Goal: Task Accomplishment & Management: Use online tool/utility

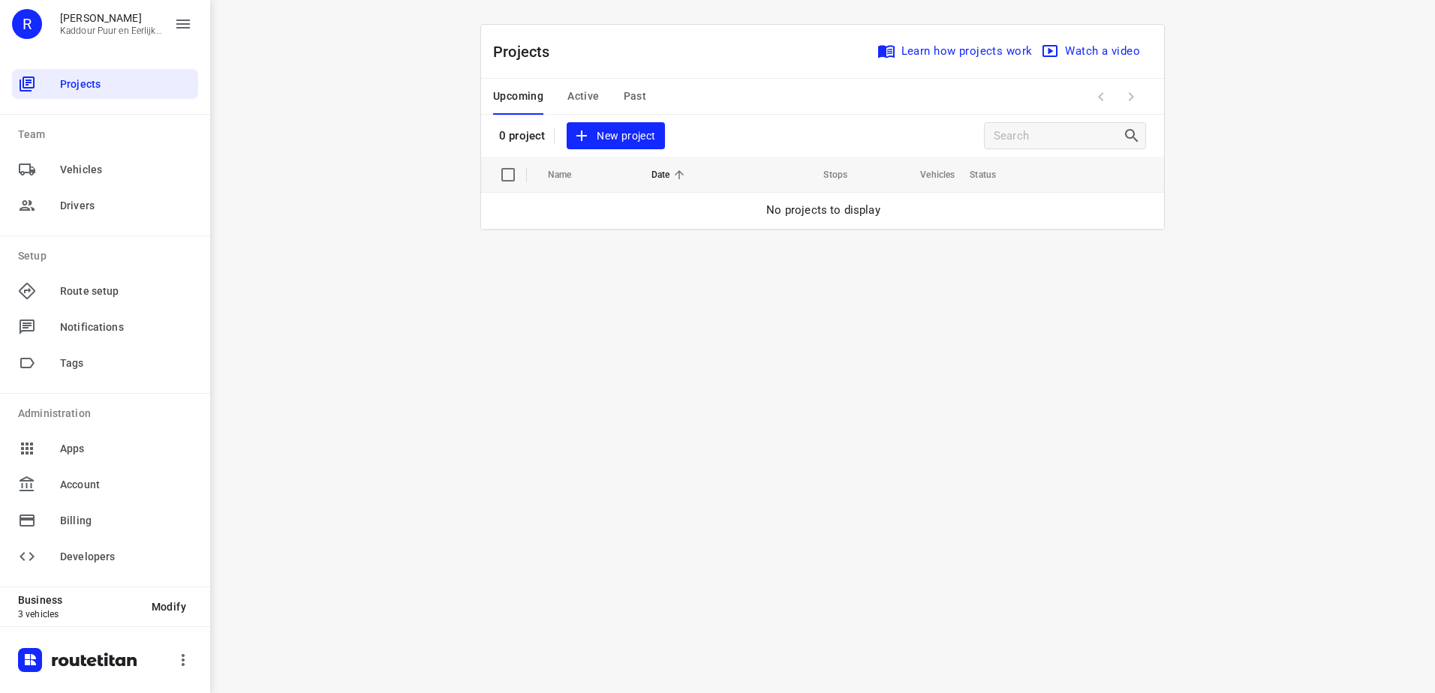
click at [593, 102] on span "Active" at bounding box center [583, 96] width 32 height 19
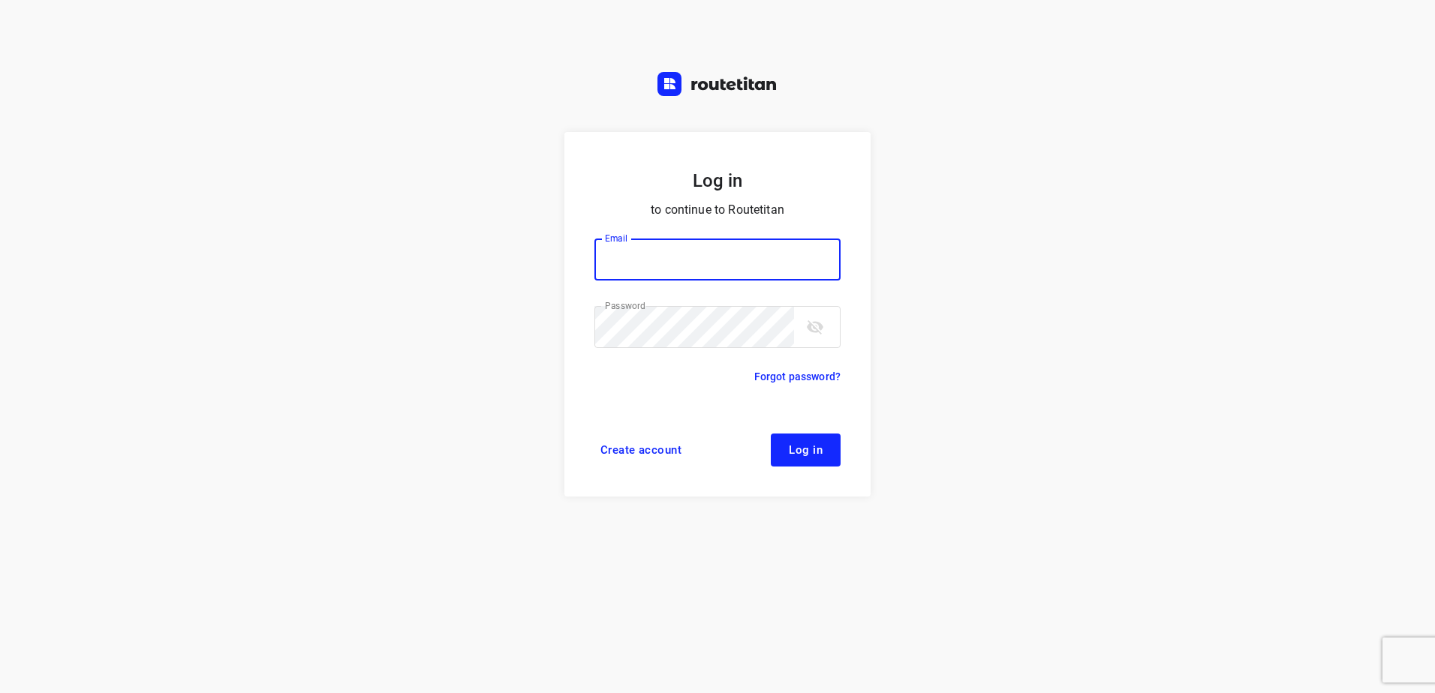
type input "[EMAIL_ADDRESS][DOMAIN_NAME]"
click at [816, 458] on button "Log in" at bounding box center [806, 450] width 70 height 33
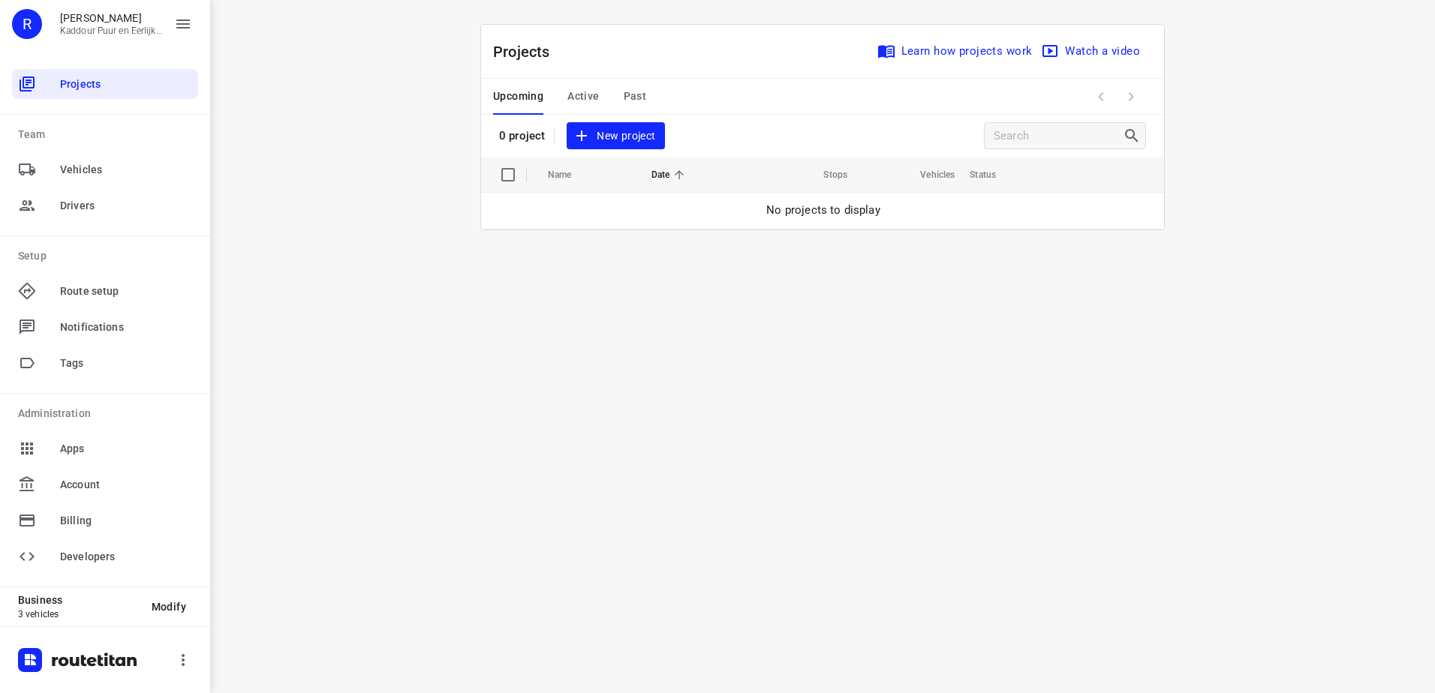
click at [570, 101] on span "Active" at bounding box center [583, 96] width 32 height 19
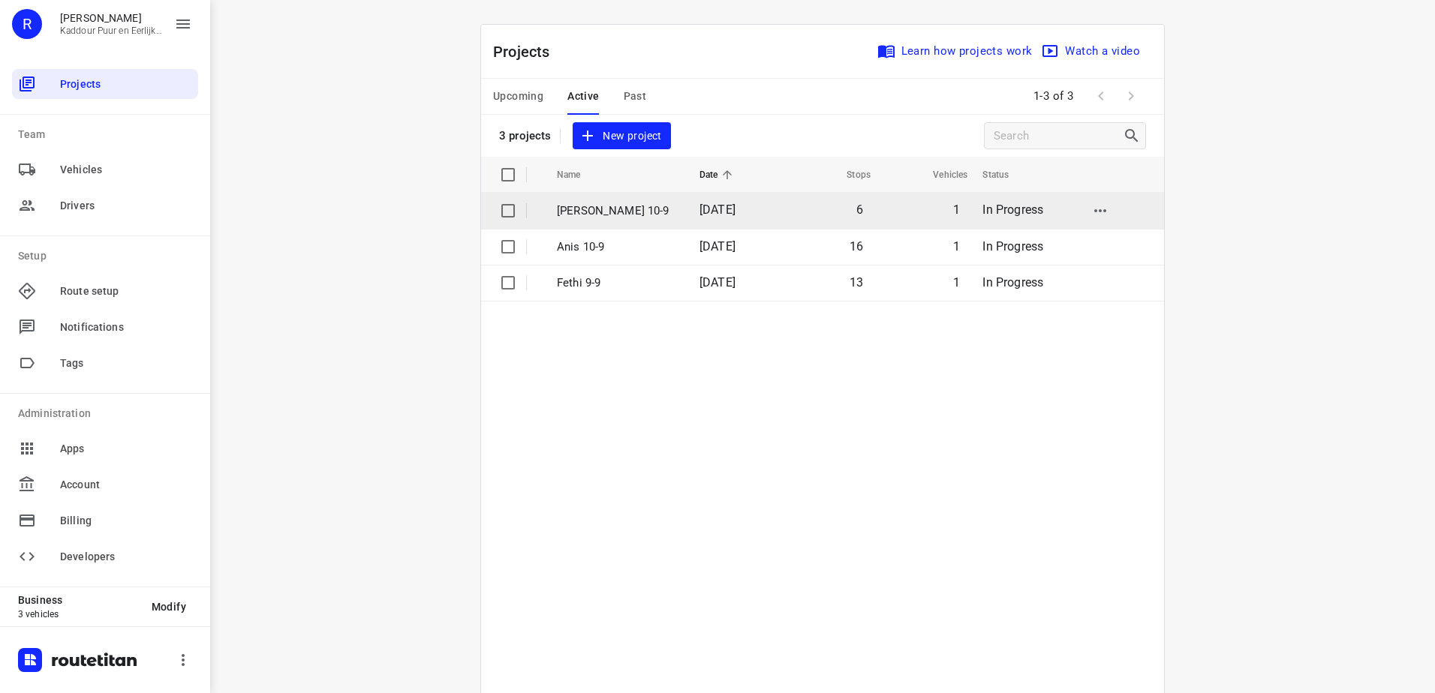
click at [699, 218] on td "[DATE]" at bounding box center [733, 211] width 93 height 36
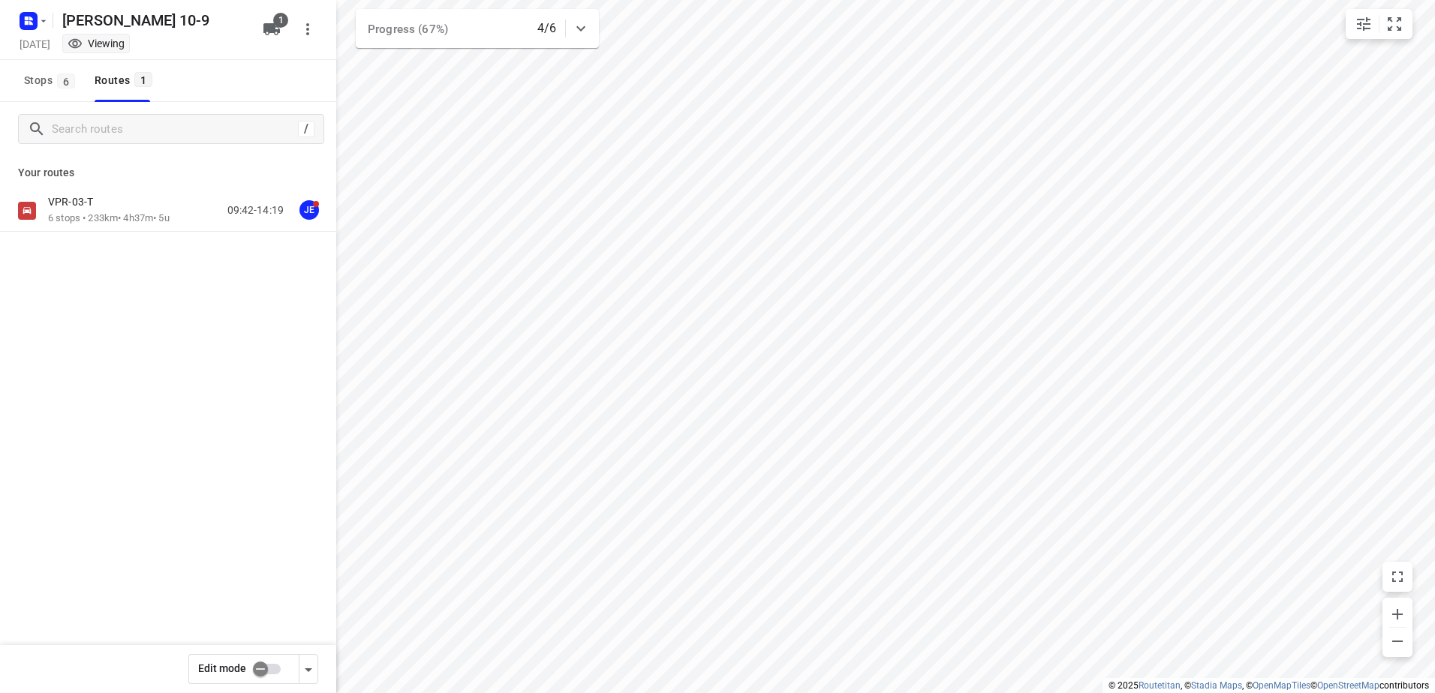
click at [144, 200] on div "VPR-03-T" at bounding box center [109, 203] width 122 height 17
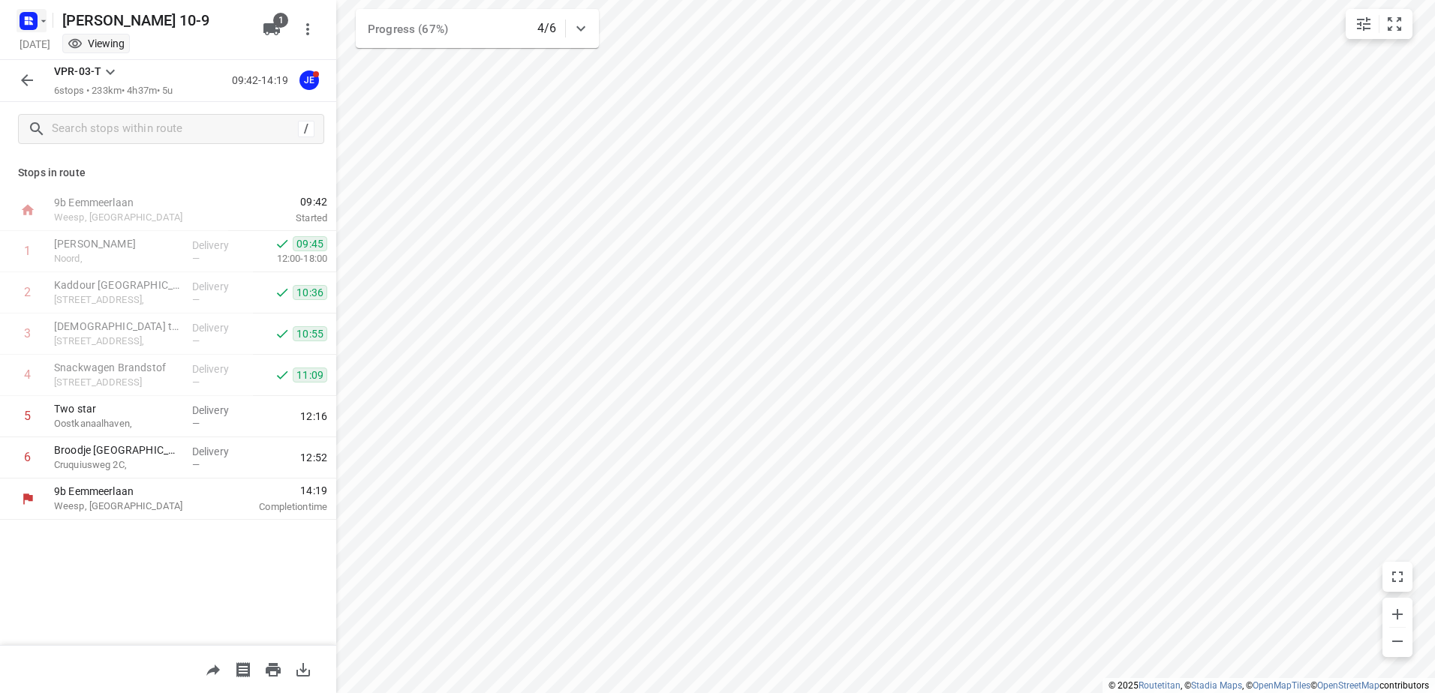
click at [20, 18] on rect "button" at bounding box center [29, 21] width 18 height 18
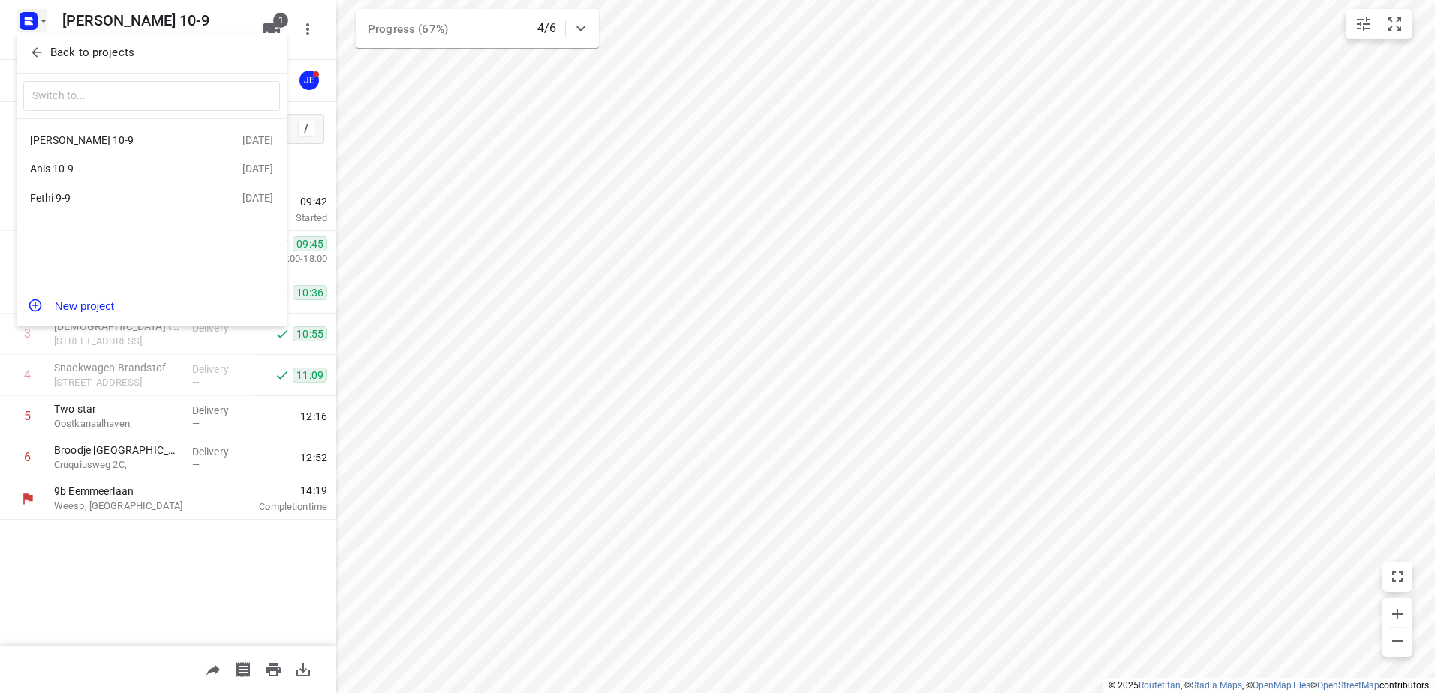
click at [113, 167] on div "Anis 10-9" at bounding box center [116, 169] width 173 height 12
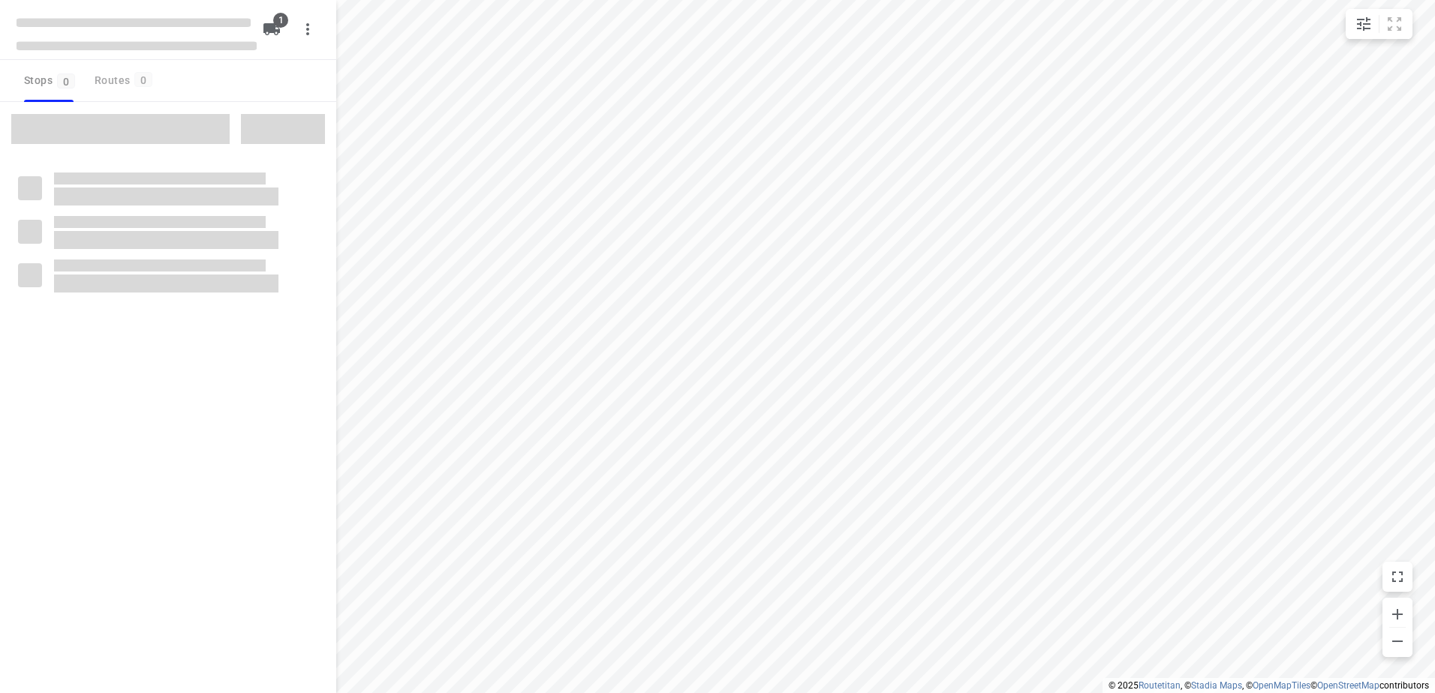
type input "distance"
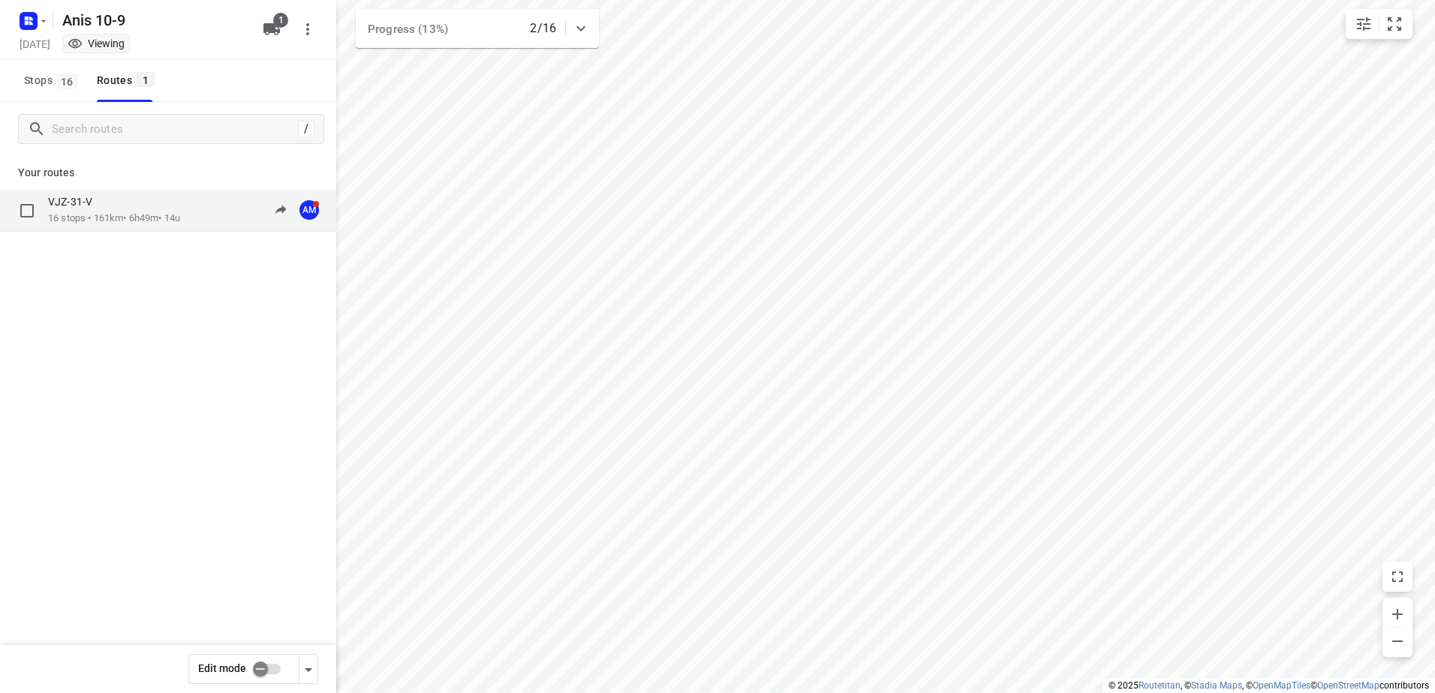
click at [130, 202] on div "VJZ-31-V" at bounding box center [114, 203] width 132 height 17
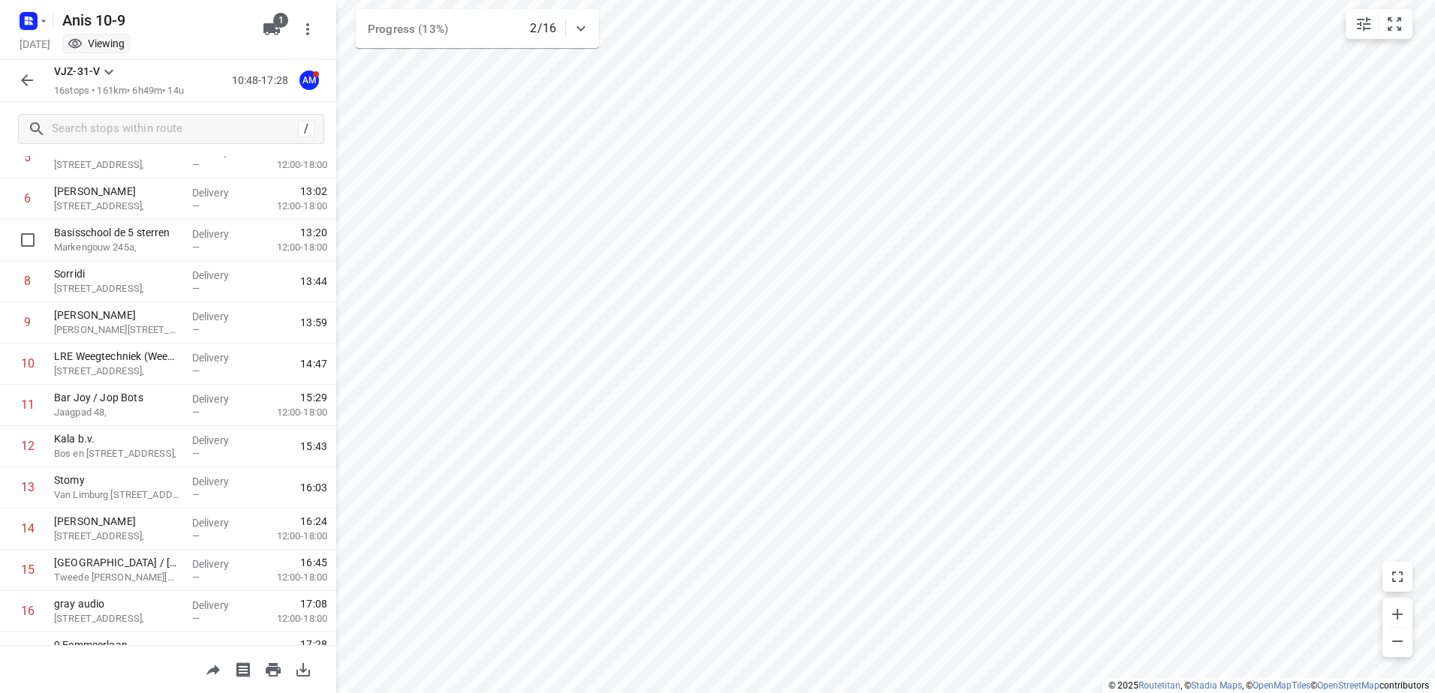
scroll to position [329, 0]
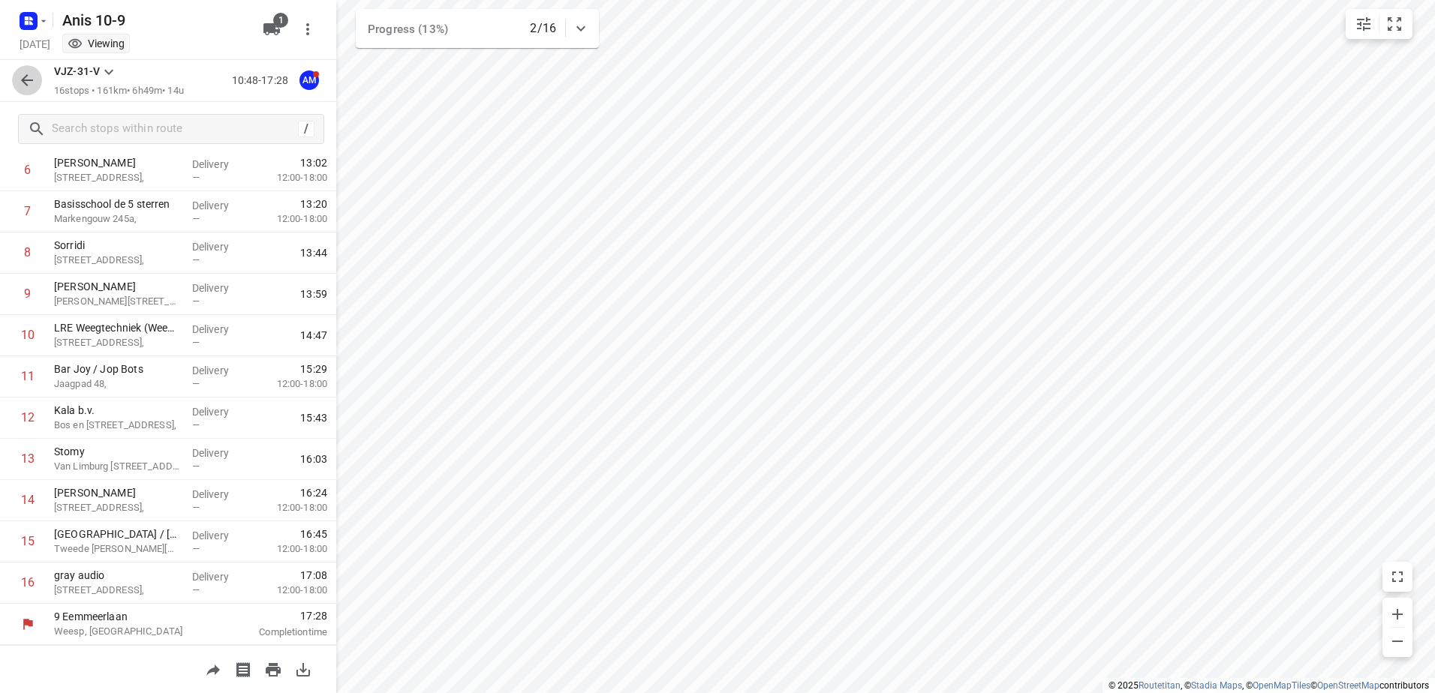
click at [27, 87] on icon "button" at bounding box center [27, 80] width 18 height 18
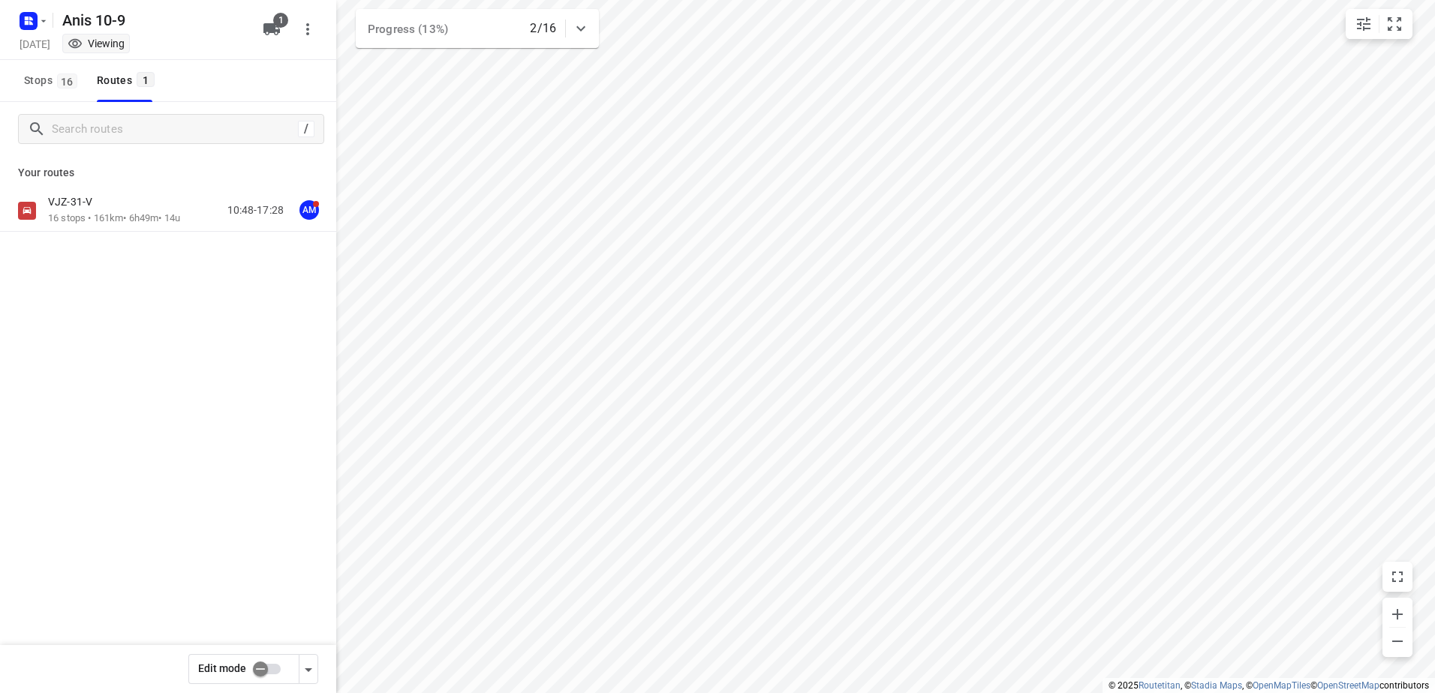
click at [269, 669] on input "checkbox" at bounding box center [261, 669] width 86 height 29
checkbox input "true"
click at [100, 211] on div "VJZ-31-V" at bounding box center [114, 203] width 132 height 17
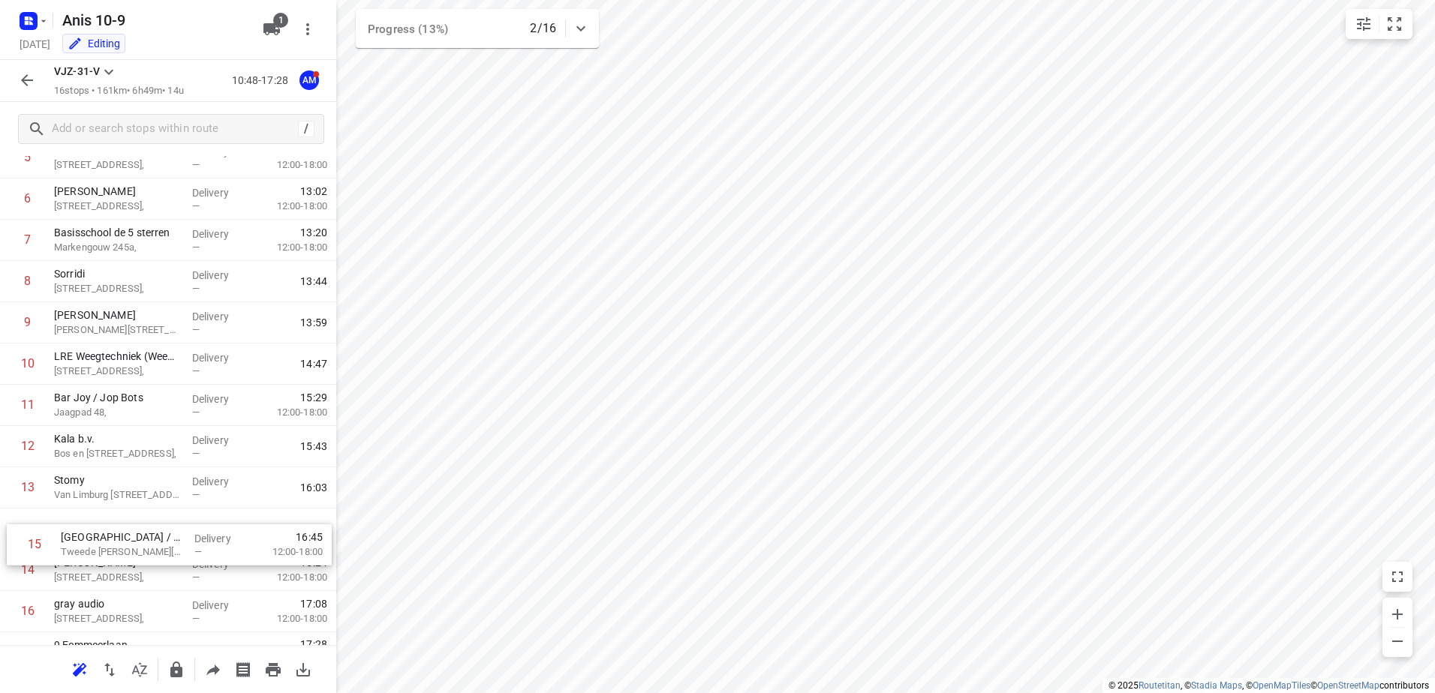
scroll to position [308, 0]
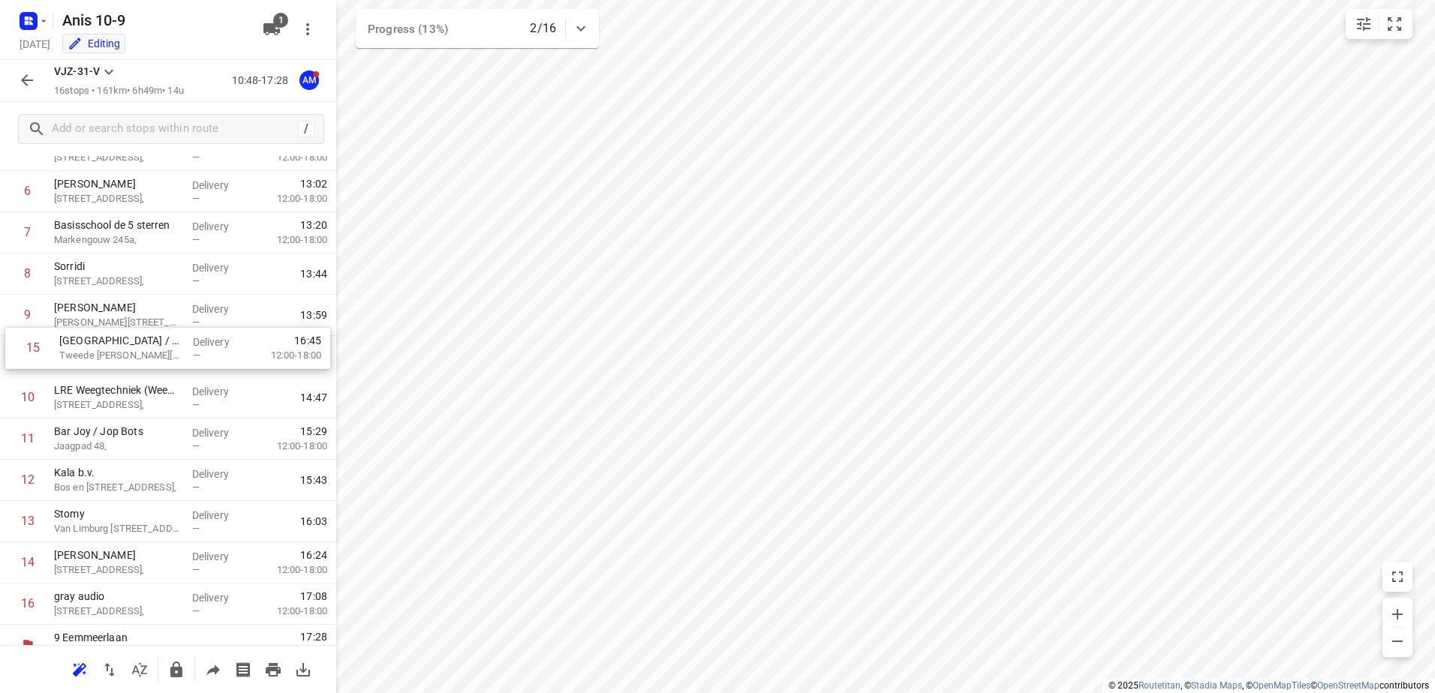
drag, startPoint x: 172, startPoint y: 570, endPoint x: 178, endPoint y: 343, distance: 226.7
click at [178, 343] on div "1 Kaddour IJburg Pampuslaan 22, Delivery — 11:16 2 Dok 48 Krijn [STREET_ADDRESS…" at bounding box center [168, 274] width 336 height 702
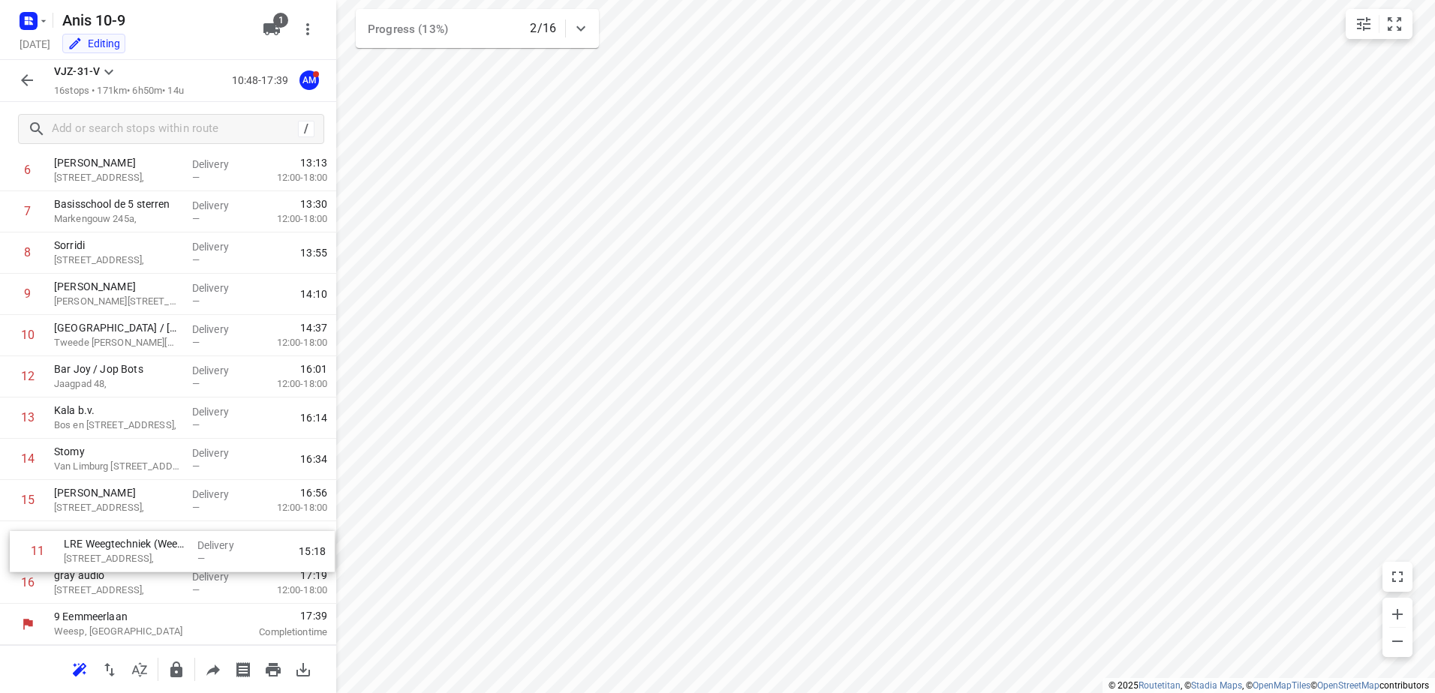
scroll to position [329, 0]
drag, startPoint x: 146, startPoint y: 400, endPoint x: 159, endPoint y: 556, distance: 156.7
click at [159, 556] on div "1 Kaddour IJburg Pampuslaan 22, Delivery — 11:16 2 Dok 48 Krijn [STREET_ADDRESS…" at bounding box center [168, 253] width 336 height 702
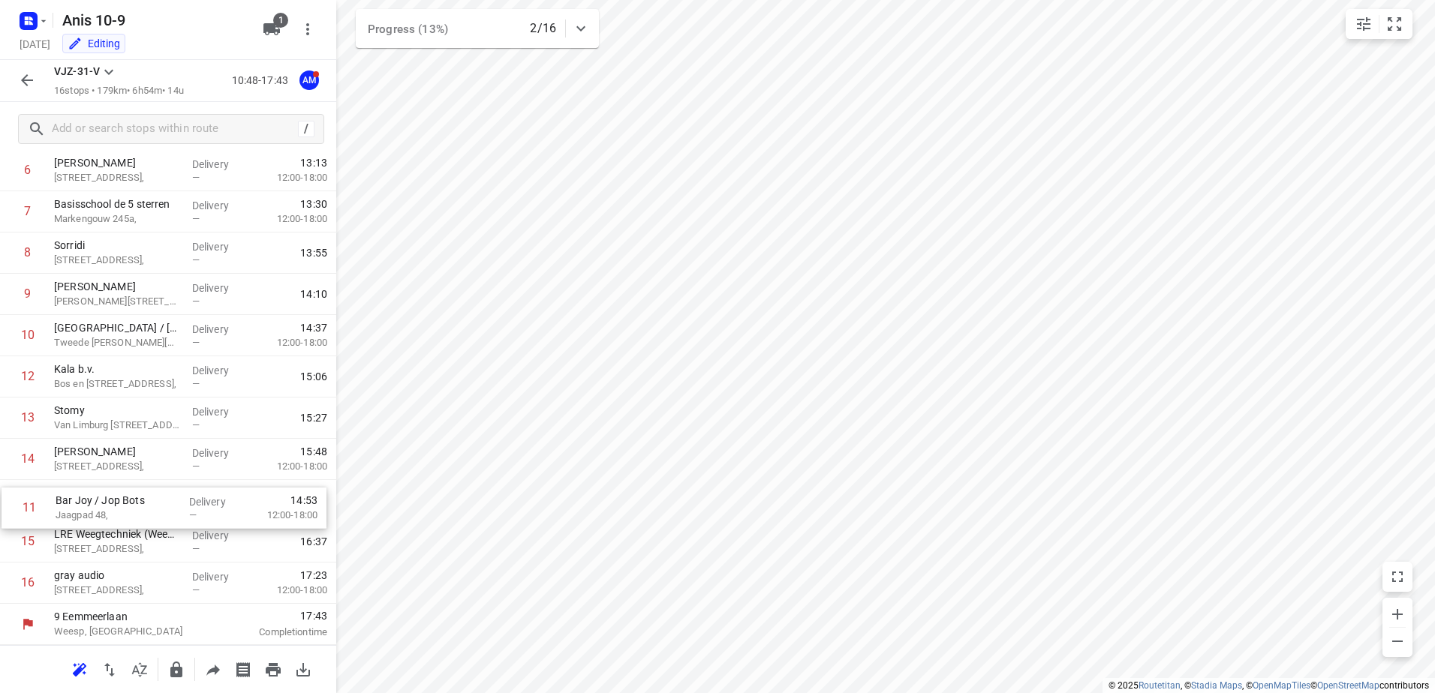
drag, startPoint x: 129, startPoint y: 380, endPoint x: 131, endPoint y: 516, distance: 135.8
click at [131, 516] on div "1 Kaddour IJburg Pampuslaan 22, Delivery — 11:16 2 Dok 48 Krijn [STREET_ADDRESS…" at bounding box center [168, 253] width 336 height 702
click at [21, 77] on icon "button" at bounding box center [27, 80] width 18 height 18
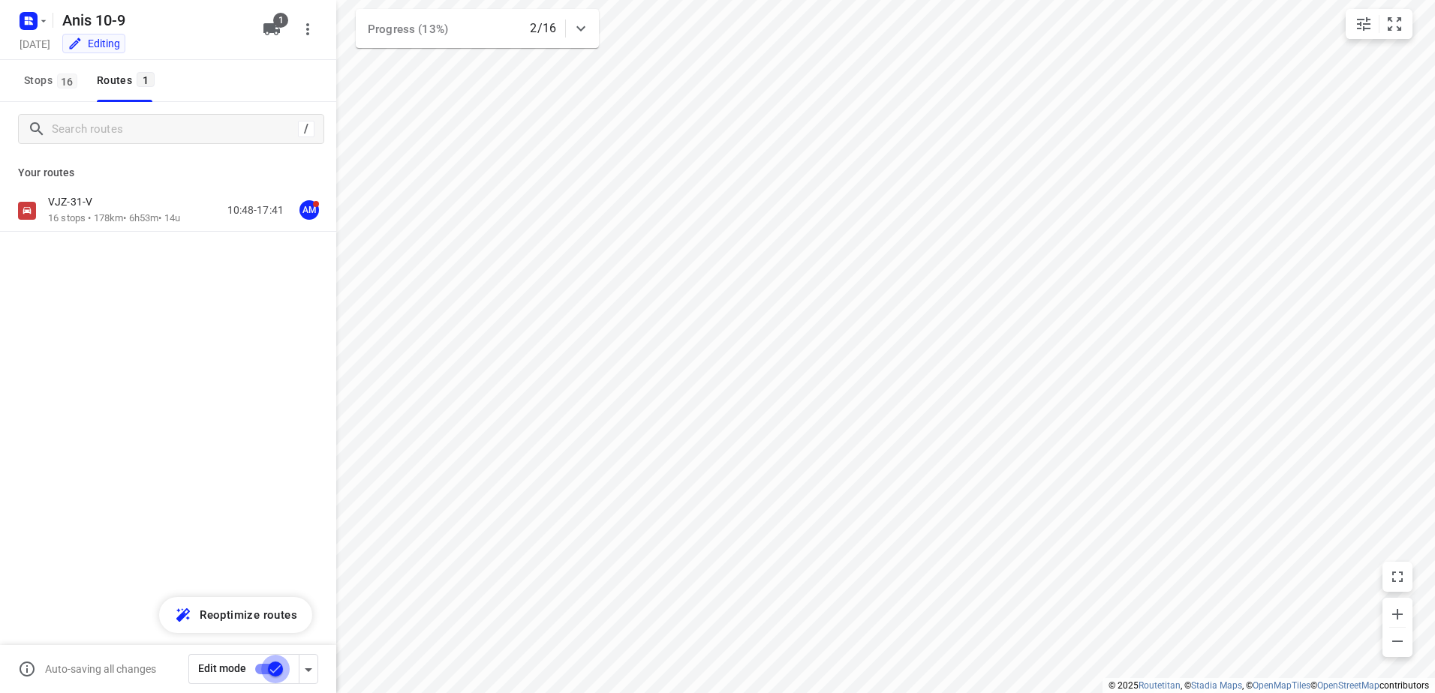
click at [272, 663] on input "checkbox" at bounding box center [276, 669] width 86 height 29
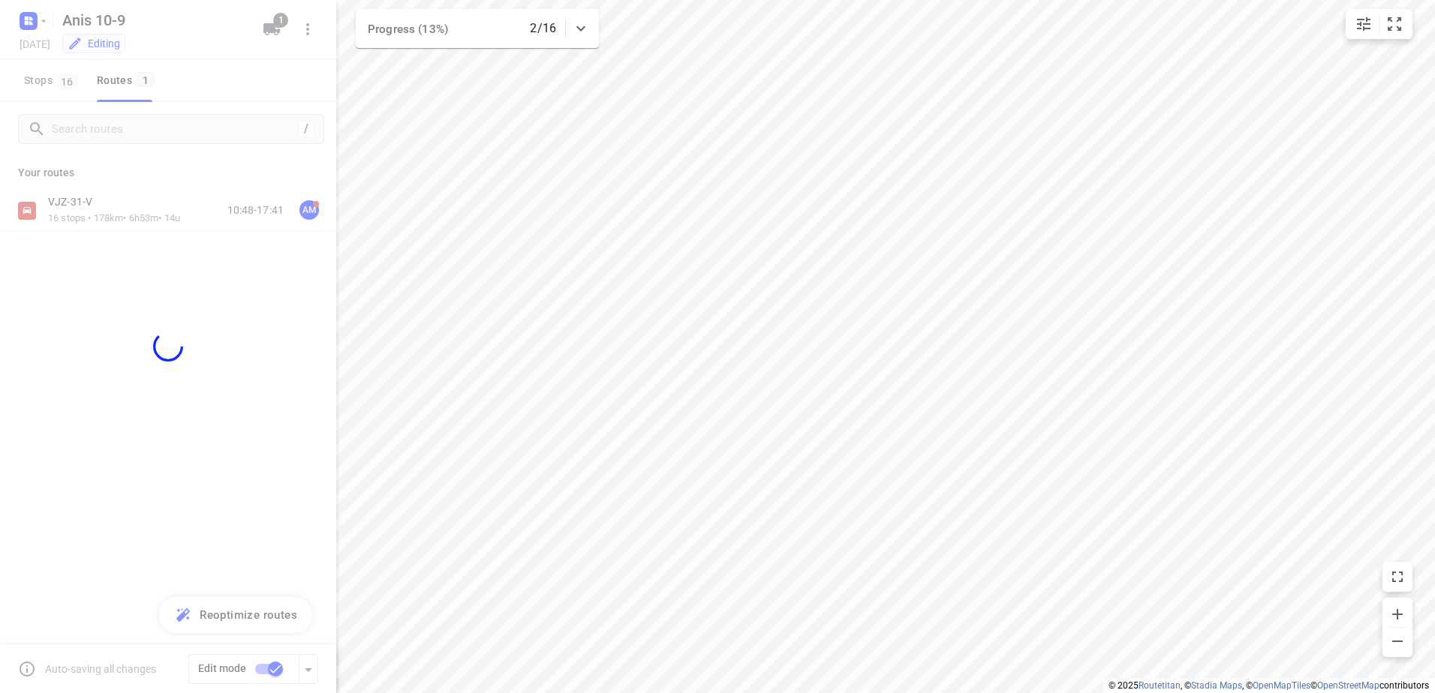
checkbox input "false"
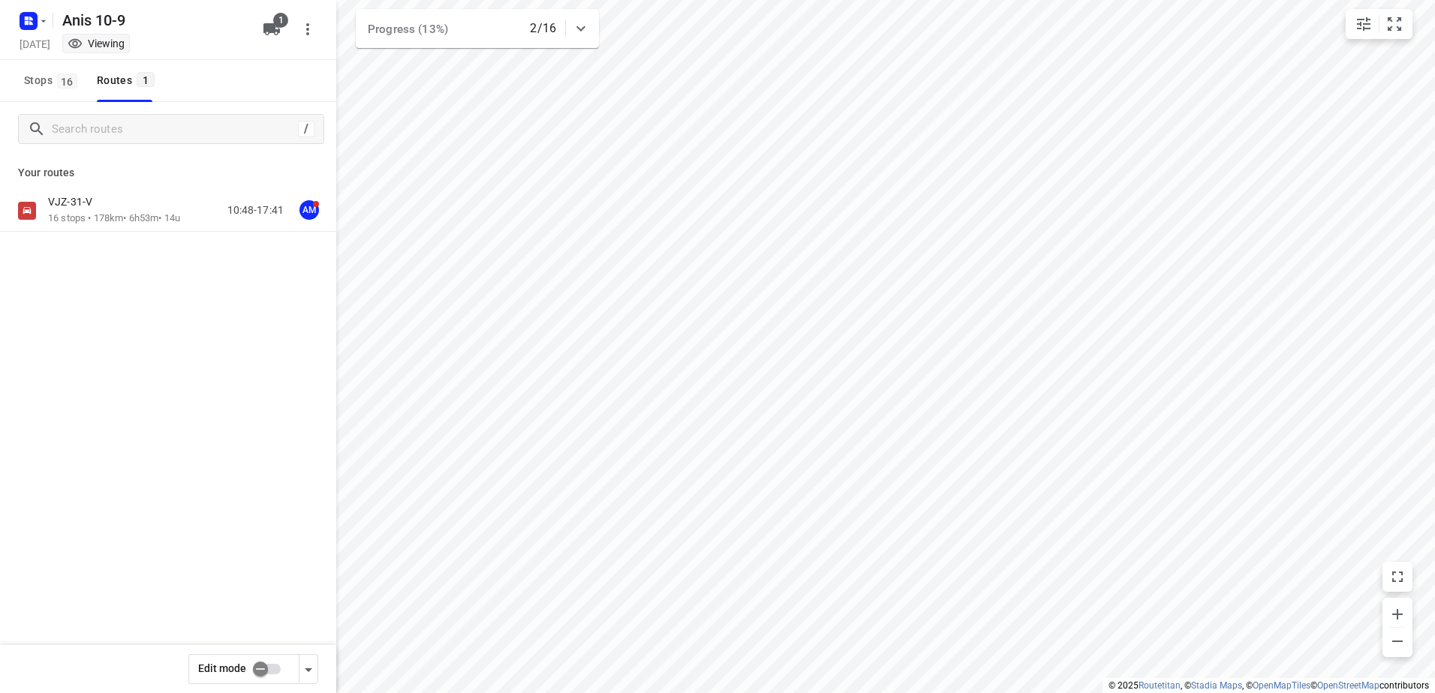
click at [29, 17] on icon "button" at bounding box center [31, 19] width 4 height 4
click at [110, 423] on div at bounding box center [717, 346] width 1435 height 693
click at [24, 21] on rect "button" at bounding box center [29, 21] width 18 height 18
click at [84, 60] on p "Back to projects" at bounding box center [92, 52] width 84 height 17
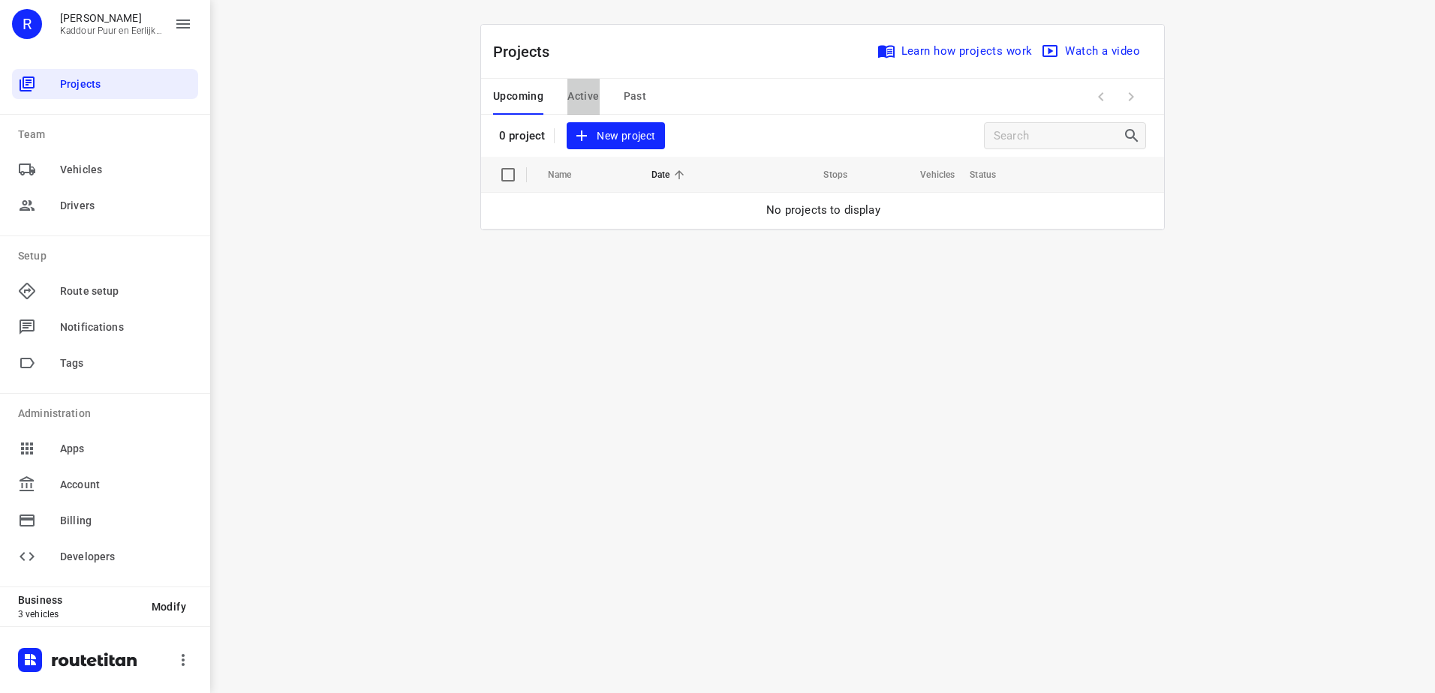
click at [584, 100] on span "Active" at bounding box center [583, 96] width 32 height 19
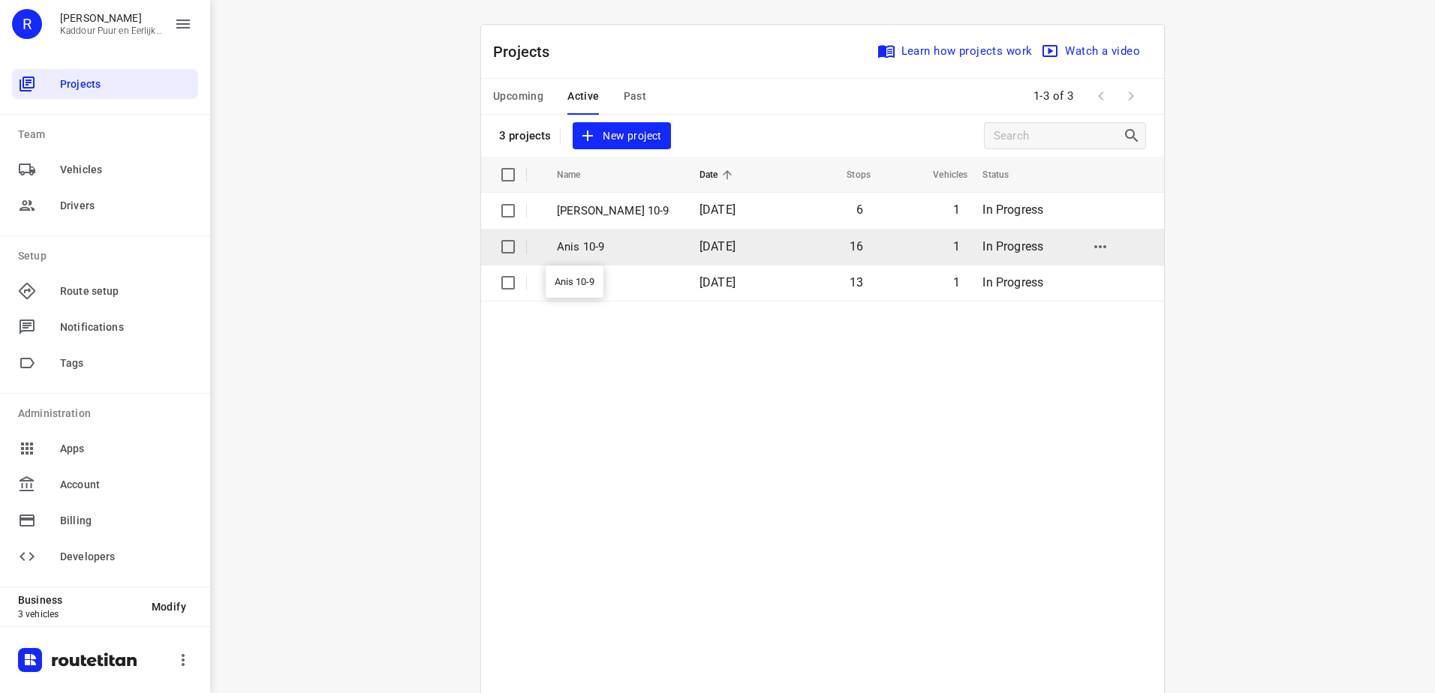
click at [625, 245] on p "Anis 10-9" at bounding box center [617, 247] width 120 height 17
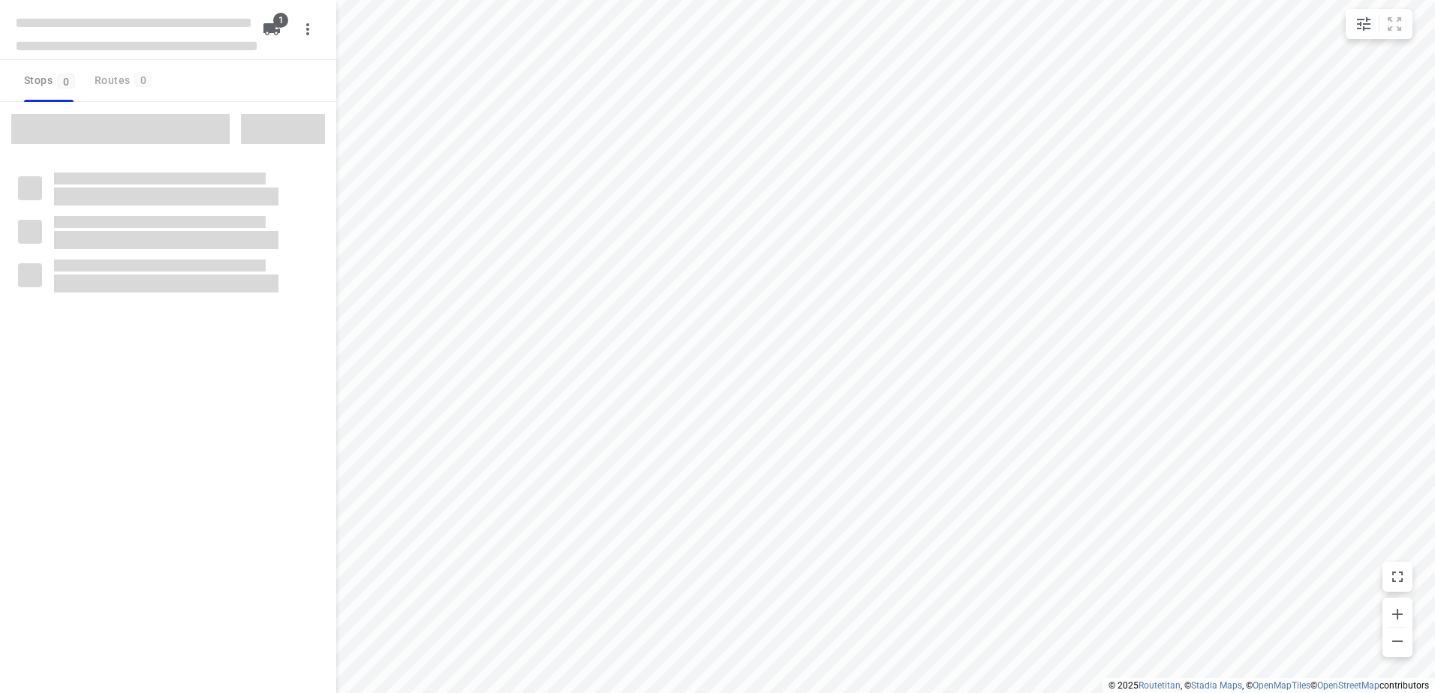
type input "distance"
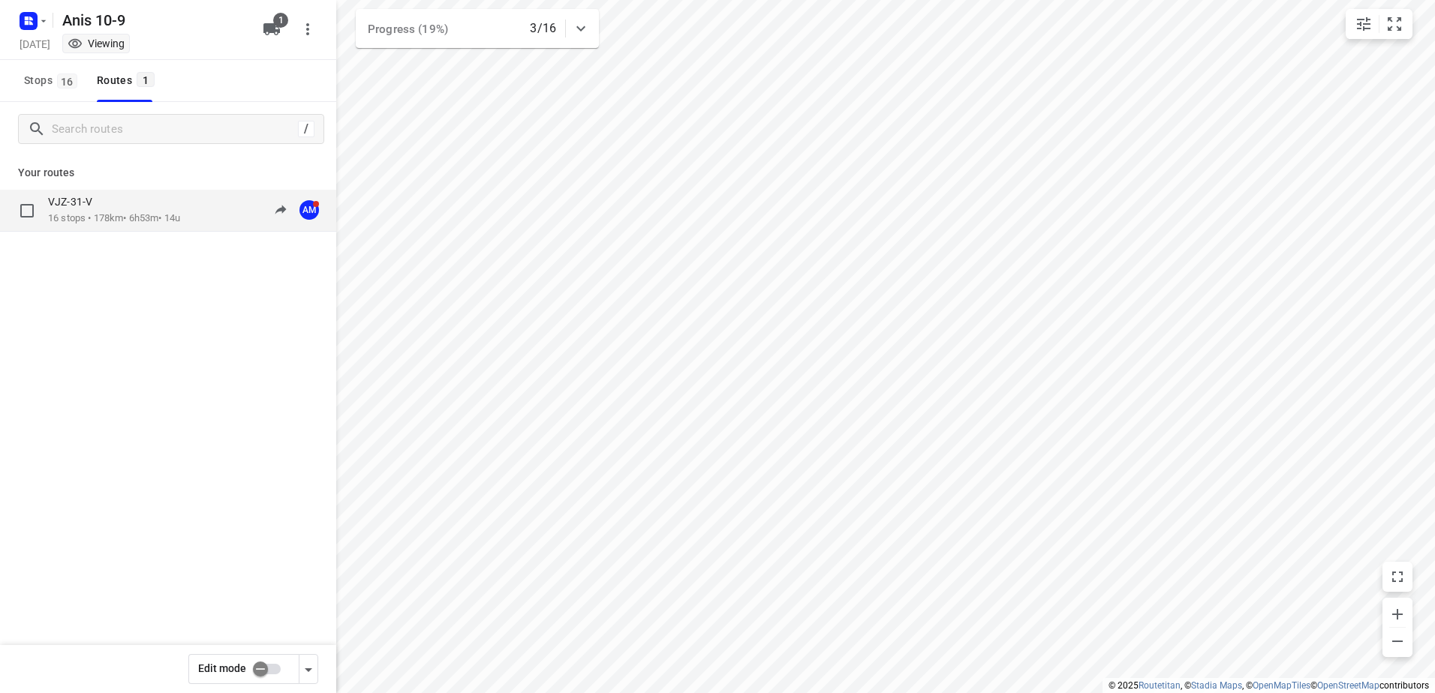
click at [147, 205] on div "VJZ-31-V" at bounding box center [114, 203] width 132 height 17
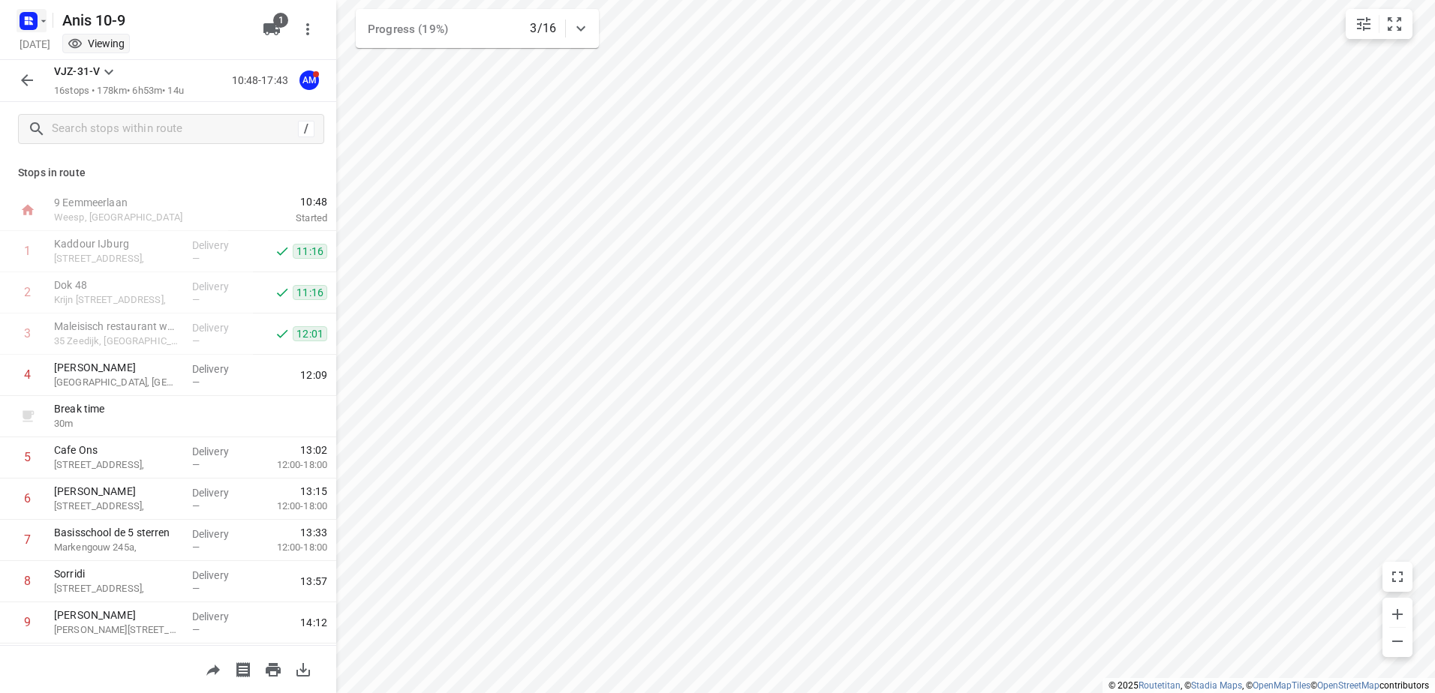
click at [32, 26] on rect "button" at bounding box center [29, 21] width 18 height 18
